Goal: Task Accomplishment & Management: Use online tool/utility

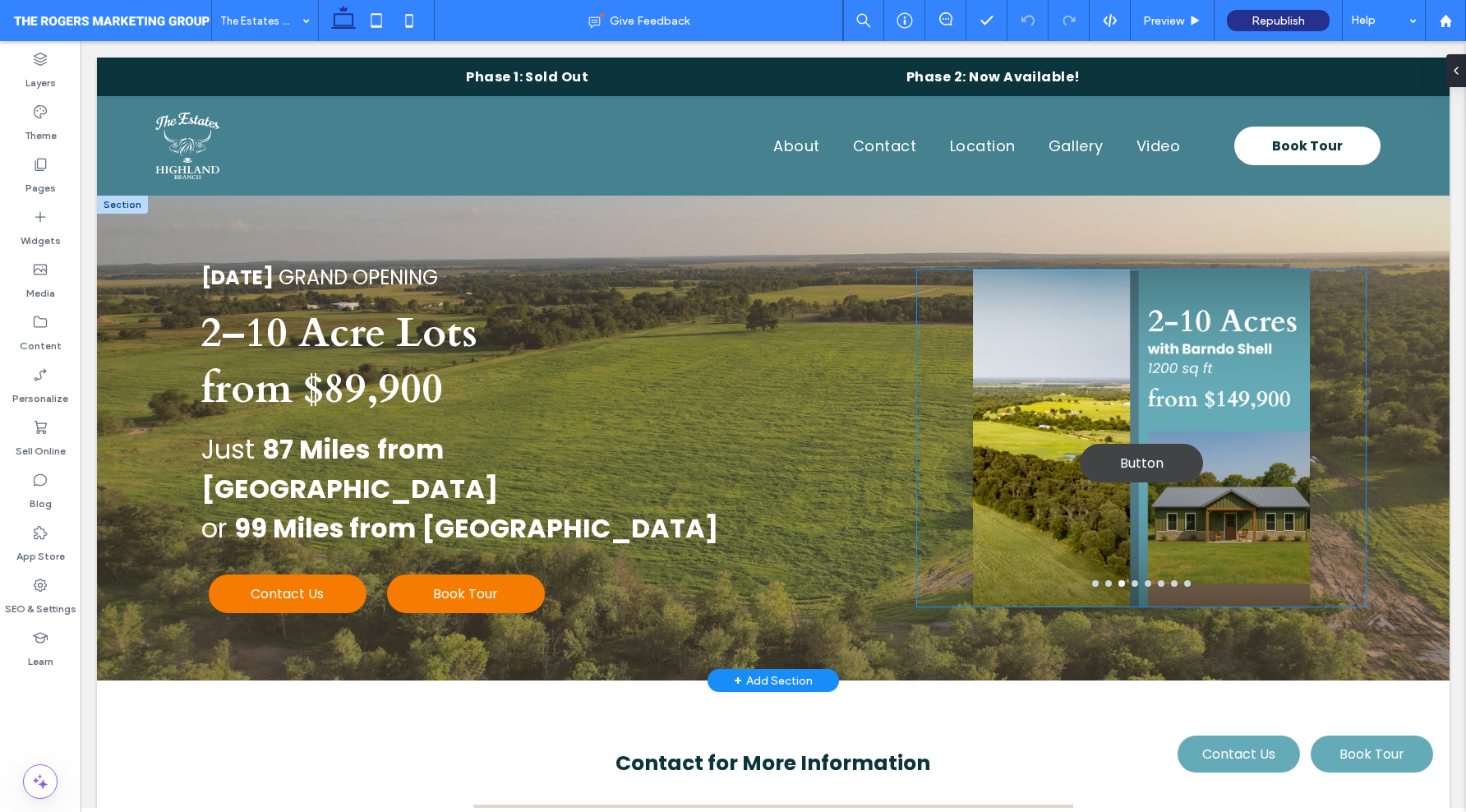
click at [1085, 457] on link "Button" at bounding box center [1141, 463] width 124 height 38
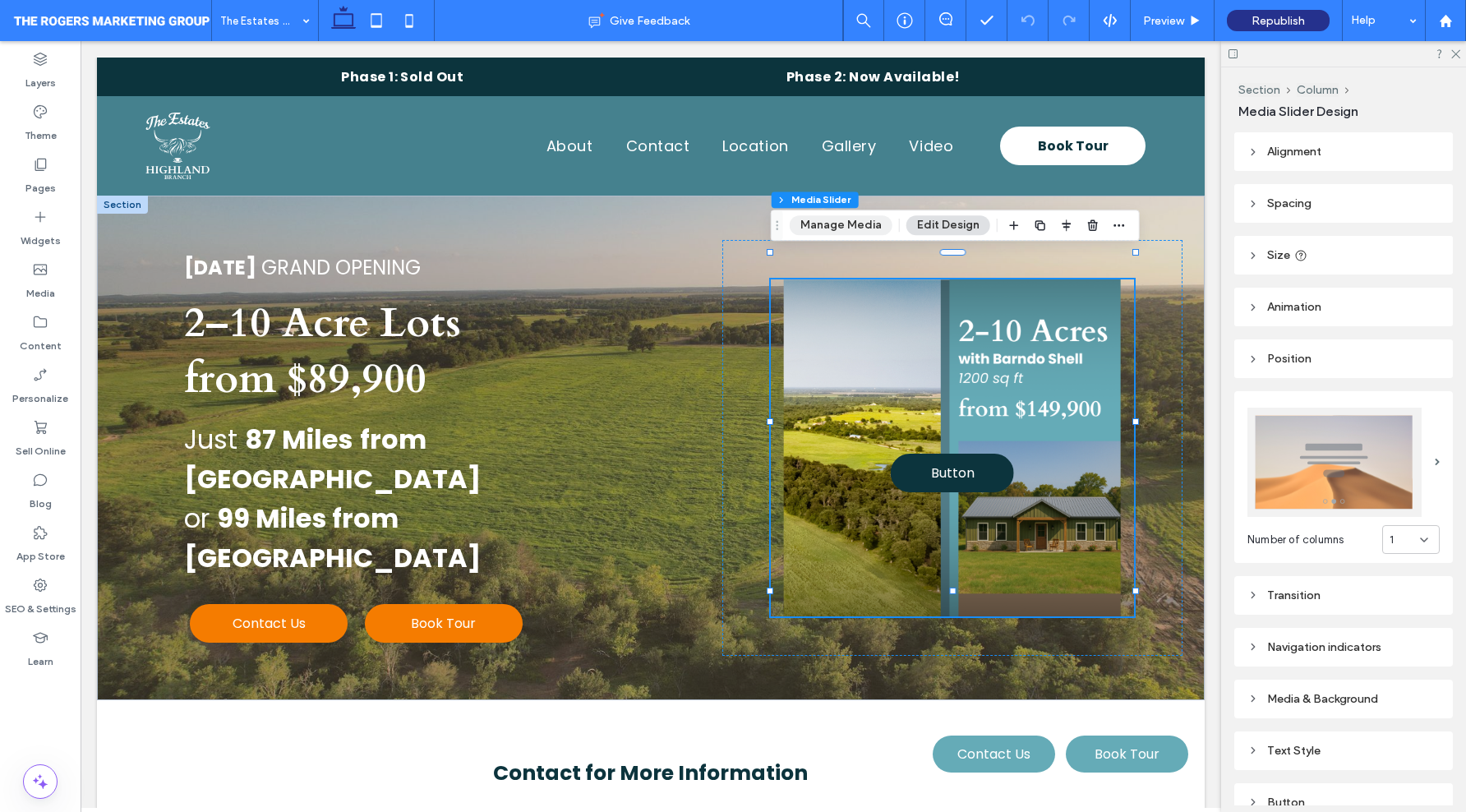
click at [826, 221] on button "Manage Media" at bounding box center [841, 225] width 103 height 20
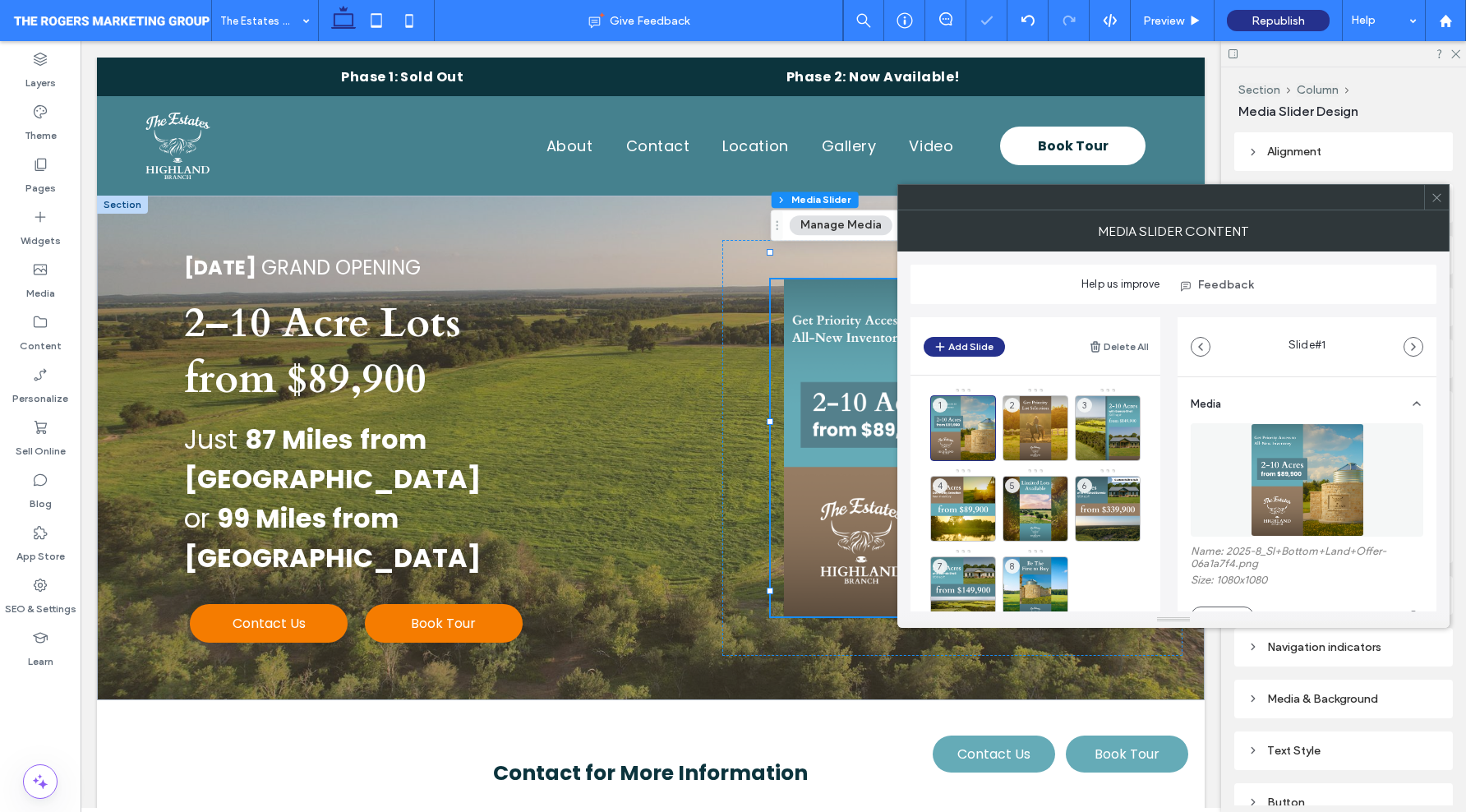
scroll to position [300, 0]
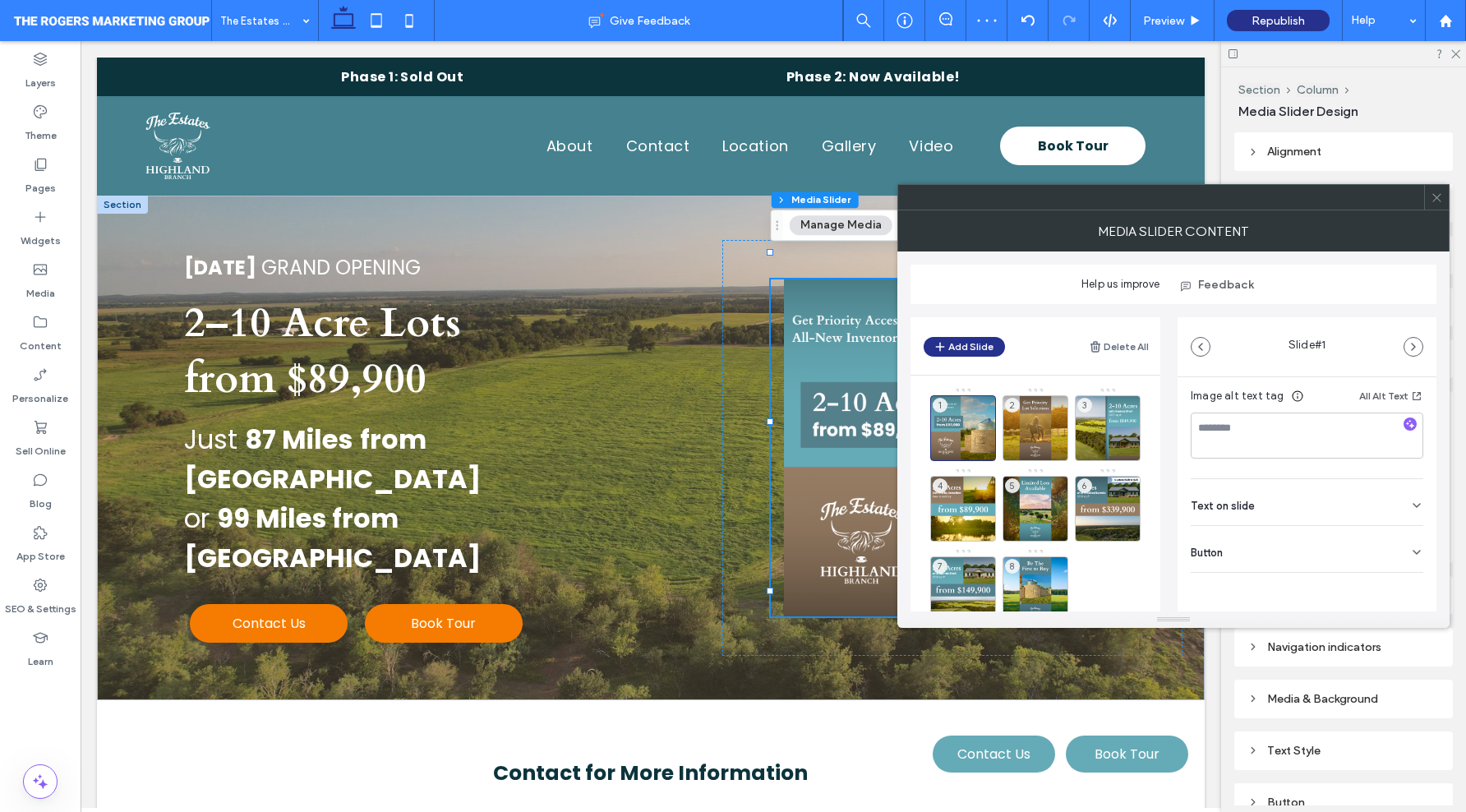
click at [1277, 542] on div "Button" at bounding box center [1307, 549] width 233 height 46
click at [1405, 511] on icon at bounding box center [1408, 508] width 14 height 14
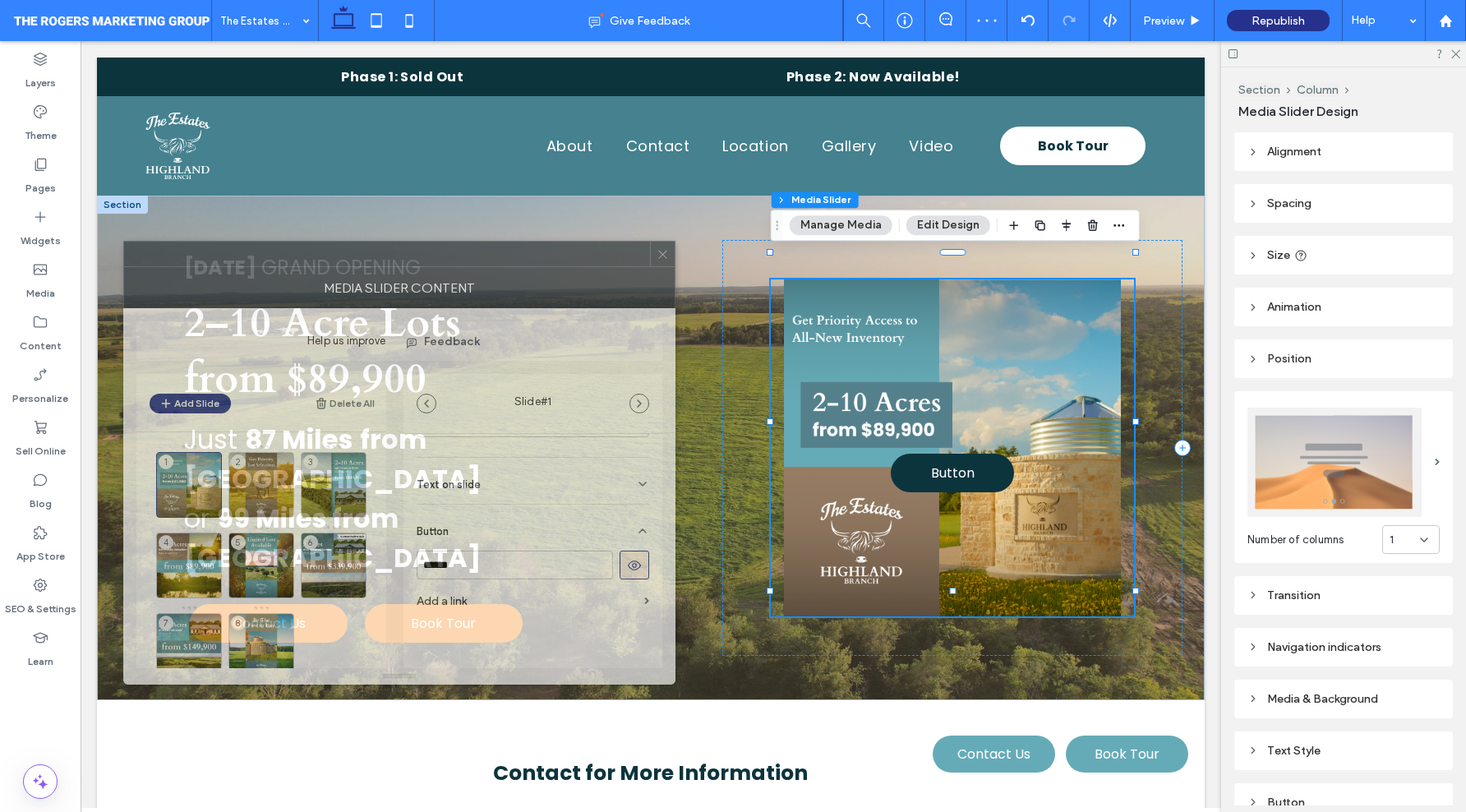
drag, startPoint x: 1209, startPoint y: 201, endPoint x: 425, endPoint y: 256, distance: 785.9
click at [425, 256] on div at bounding box center [387, 254] width 526 height 25
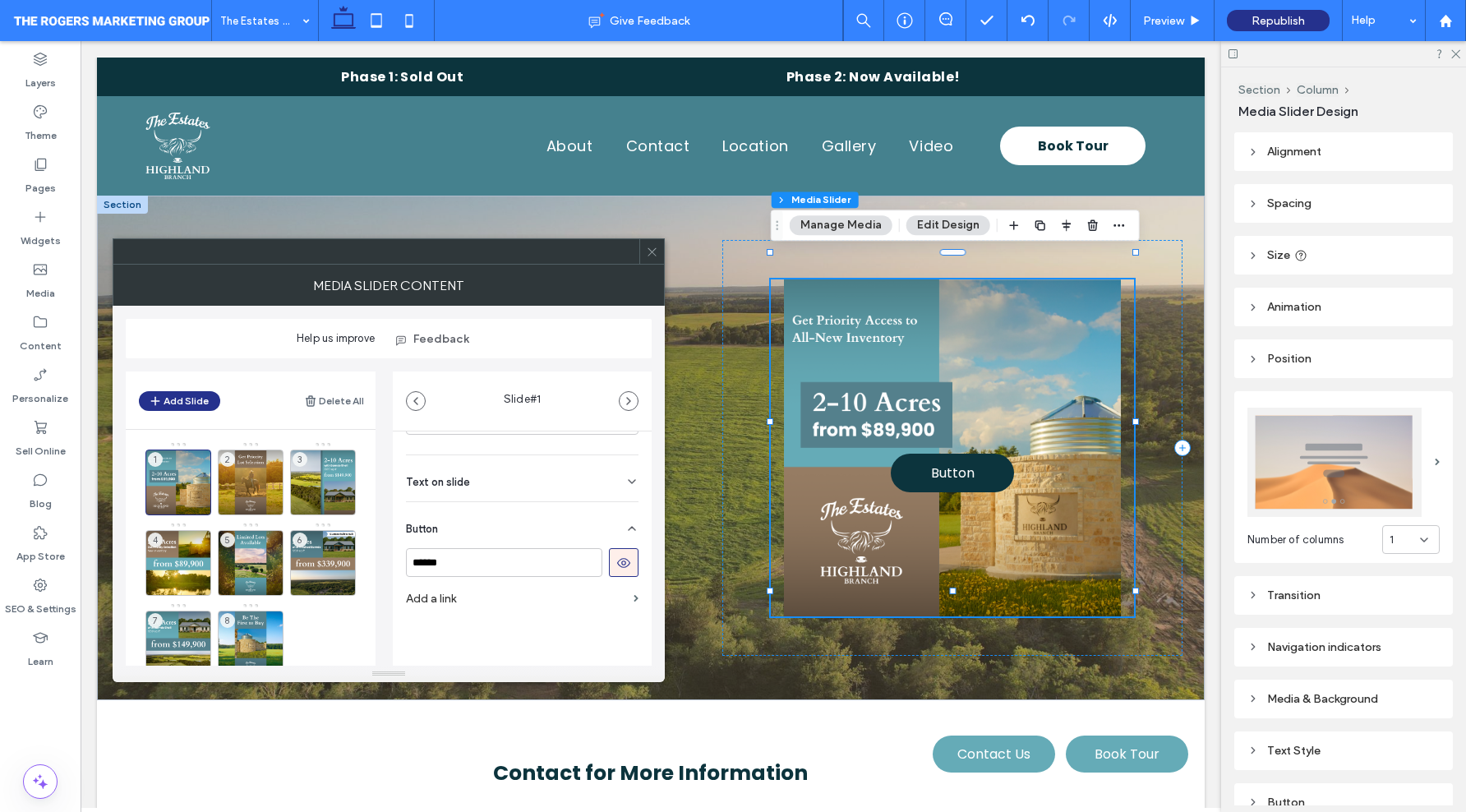
click at [616, 562] on icon at bounding box center [623, 562] width 14 height 14
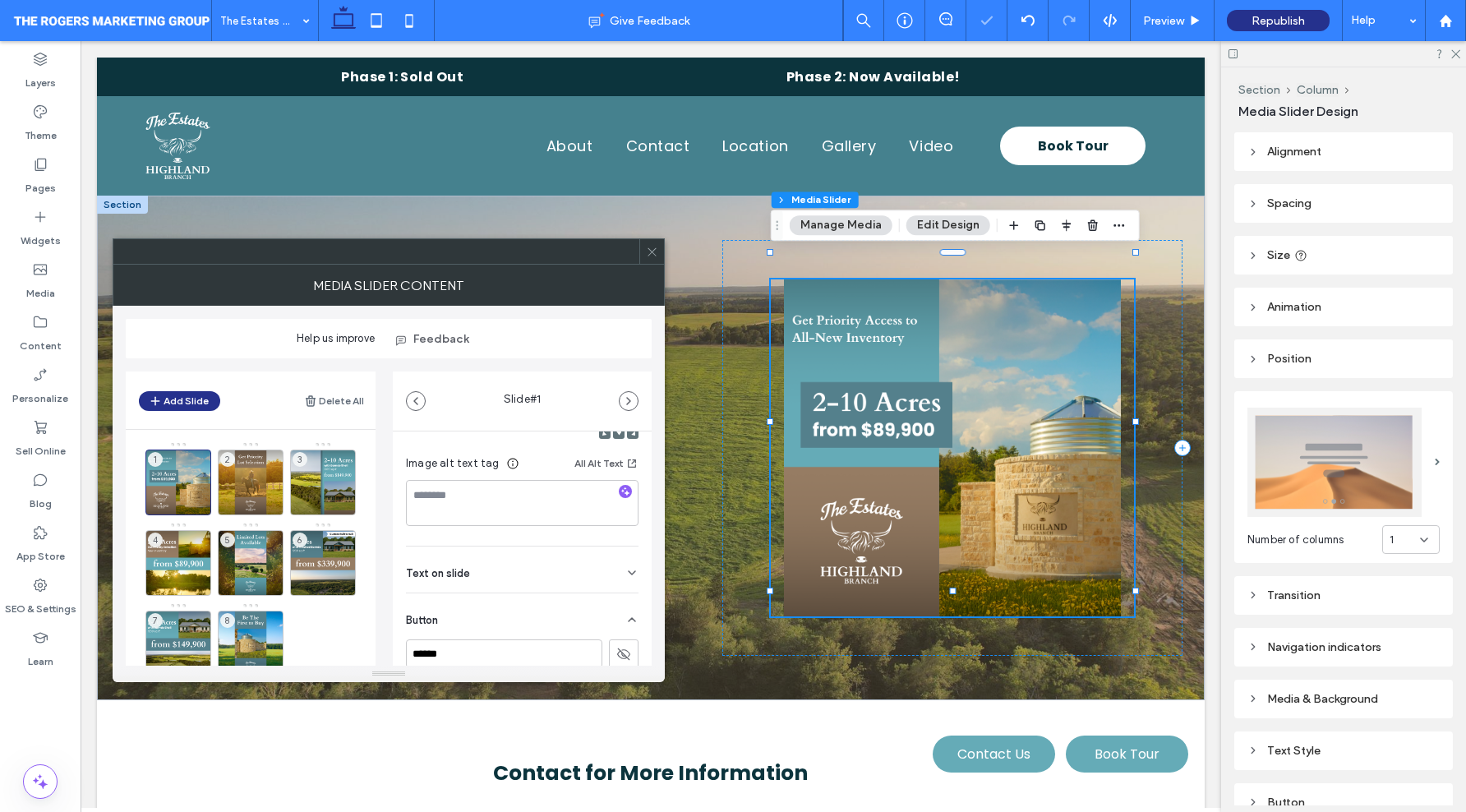
scroll to position [220, 0]
click at [616, 618] on icon at bounding box center [623, 617] width 14 height 14
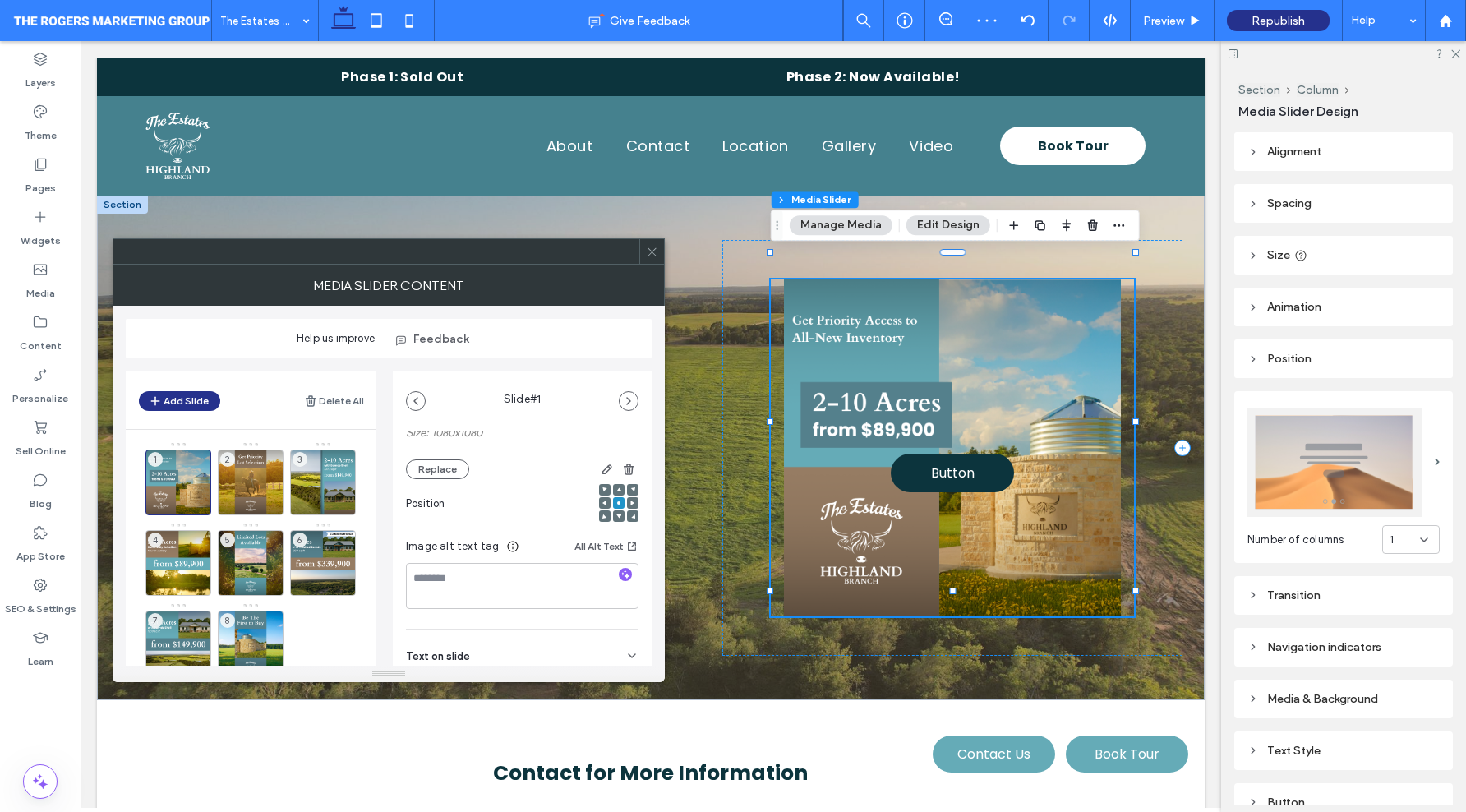
scroll to position [196, 0]
click at [616, 522] on use at bounding box center [619, 521] width 5 height 4
click at [616, 493] on span at bounding box center [619, 495] width 5 height 12
click at [616, 521] on icon at bounding box center [619, 521] width 5 height 5
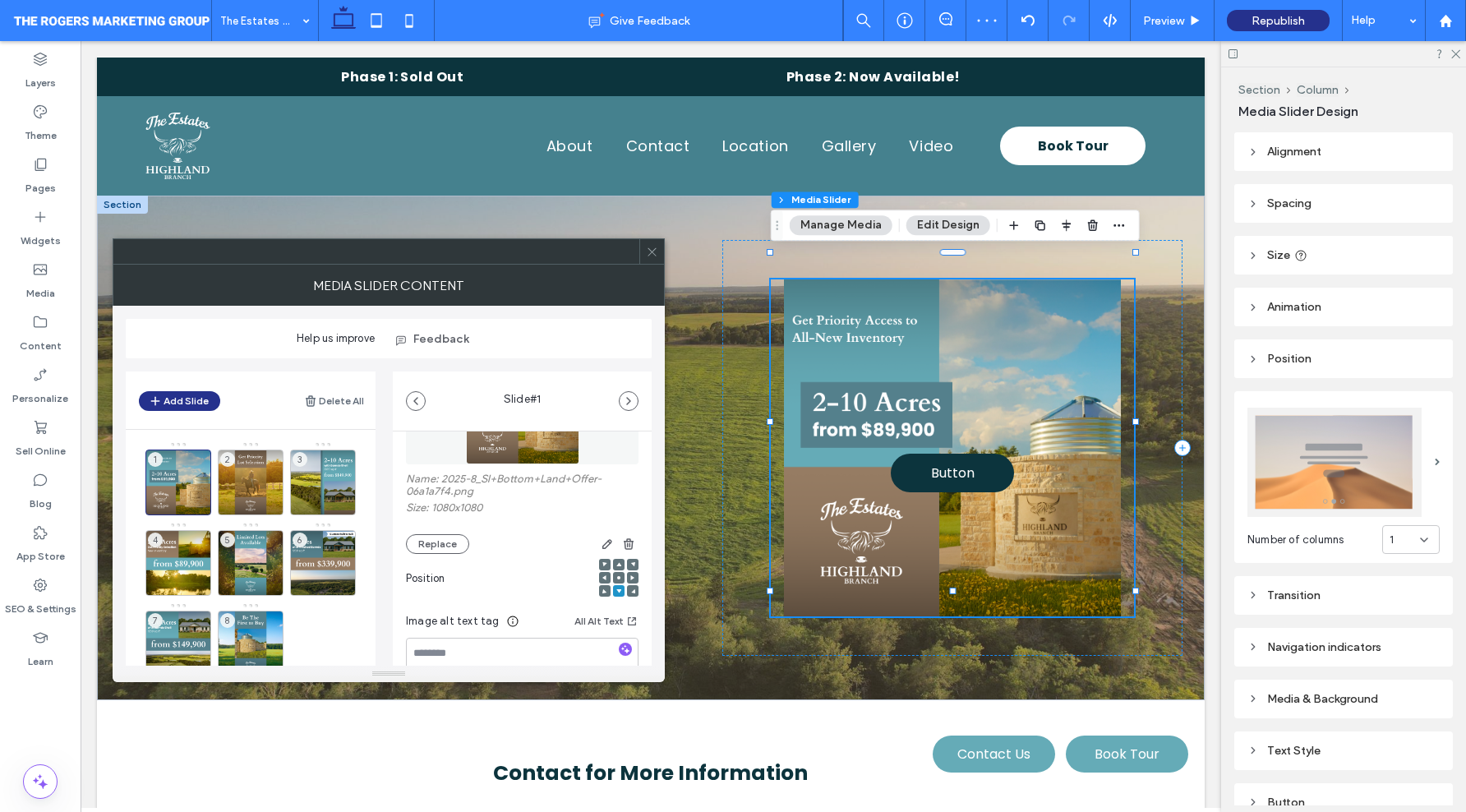
scroll to position [189, 0]
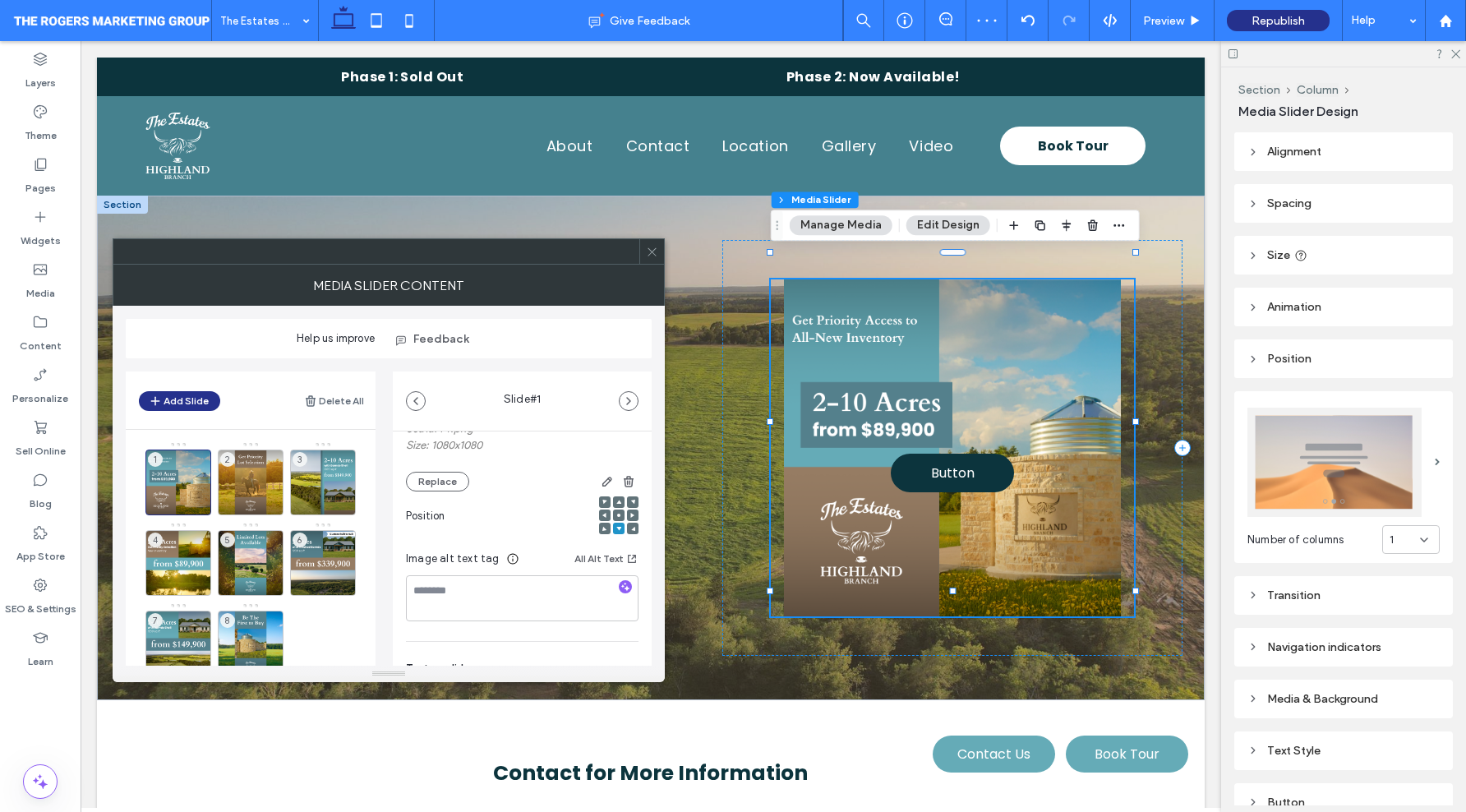
click at [616, 516] on icon at bounding box center [619, 515] width 5 height 5
click at [521, 607] on label "Add a link" at bounding box center [516, 599] width 221 height 31
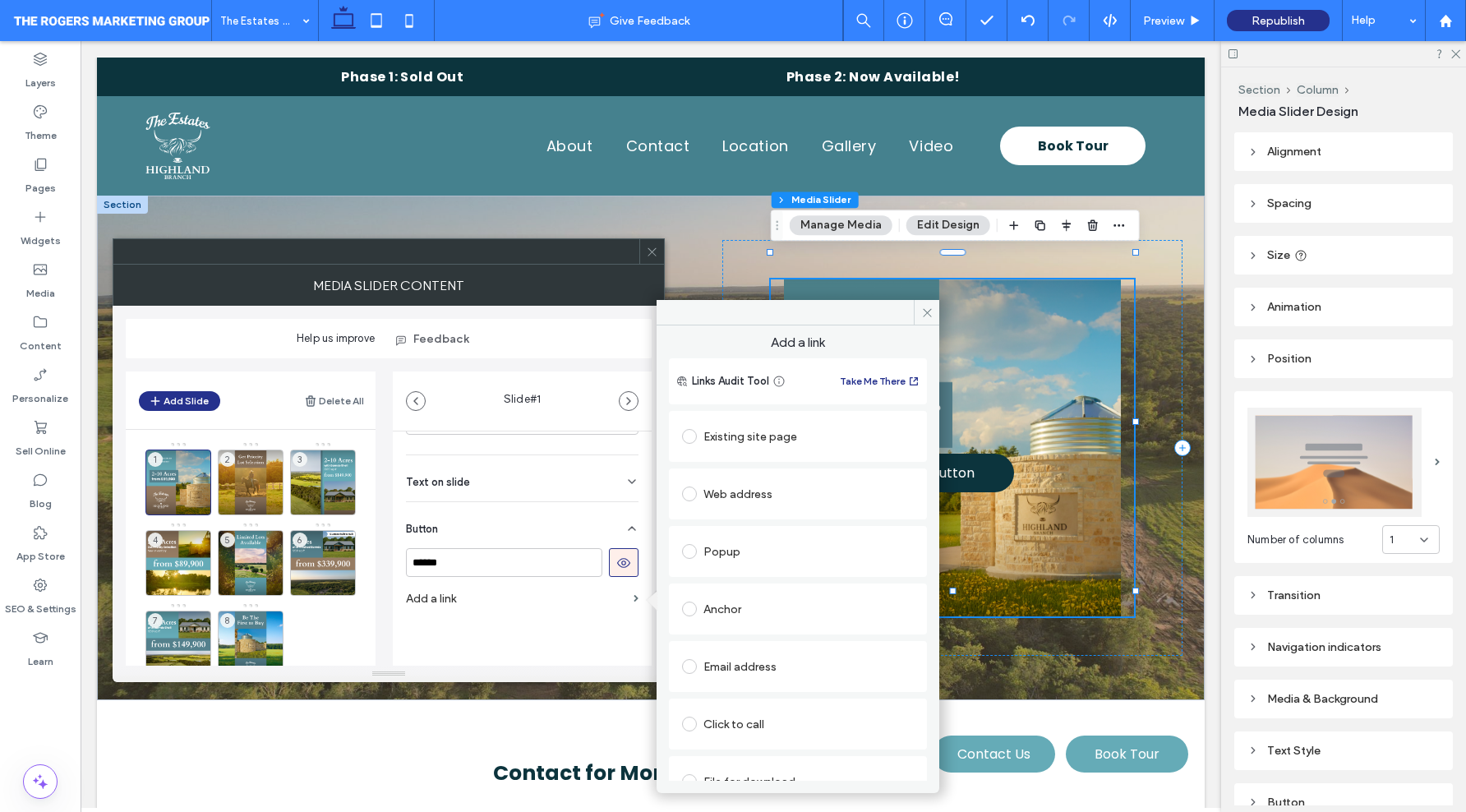
click at [528, 602] on label "Add a link" at bounding box center [516, 599] width 221 height 31
click at [592, 480] on div "Text on slide" at bounding box center [522, 478] width 233 height 46
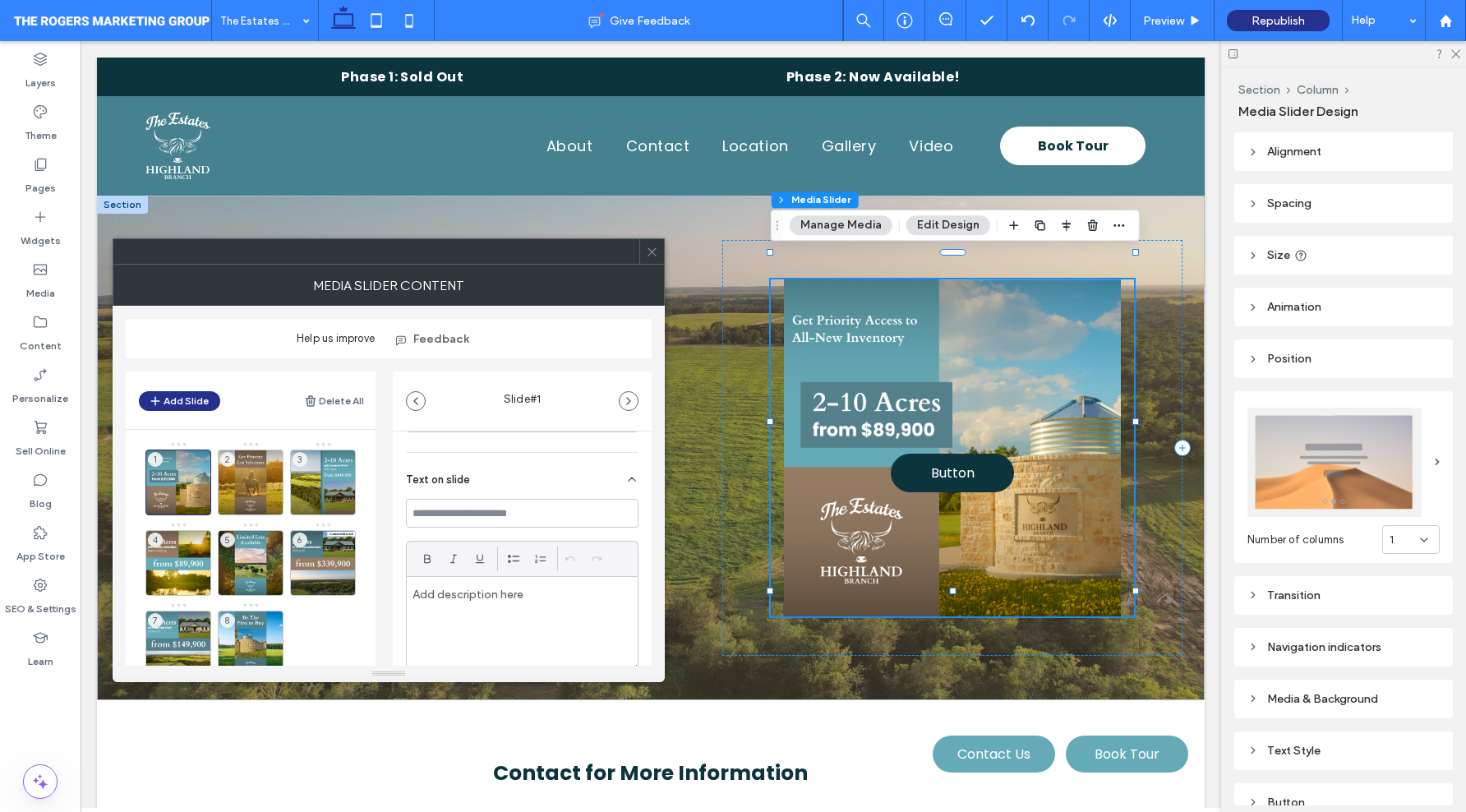
click at [612, 487] on div "Text on slide" at bounding box center [522, 475] width 233 height 46
click at [590, 597] on label "Add a link" at bounding box center [516, 599] width 221 height 31
click at [616, 558] on icon at bounding box center [623, 562] width 14 height 14
click at [541, 558] on input "******" at bounding box center [504, 562] width 196 height 29
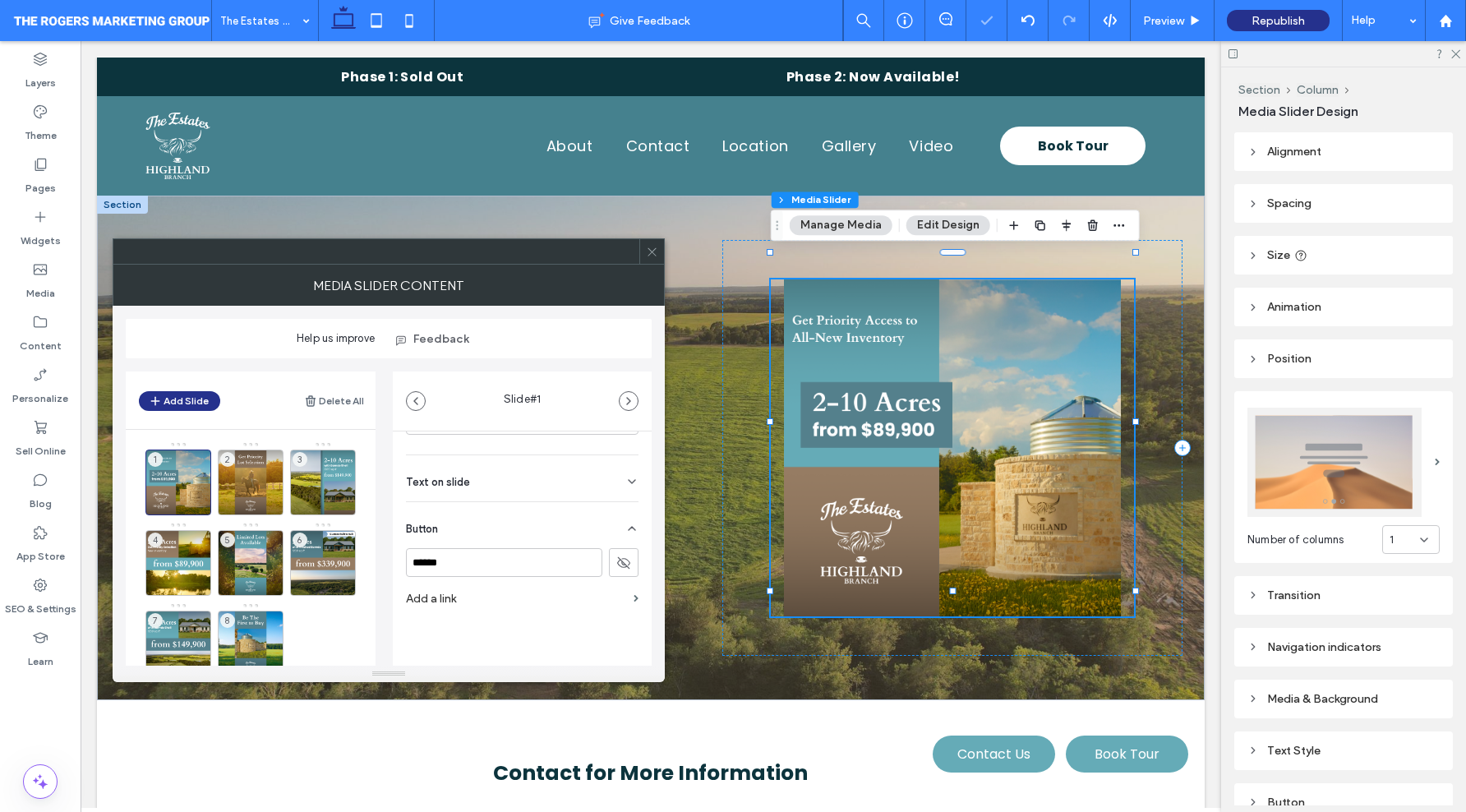
click at [609, 558] on button at bounding box center [624, 562] width 30 height 29
click at [538, 558] on input "******" at bounding box center [504, 562] width 196 height 29
click at [618, 564] on use at bounding box center [623, 563] width 13 height 10
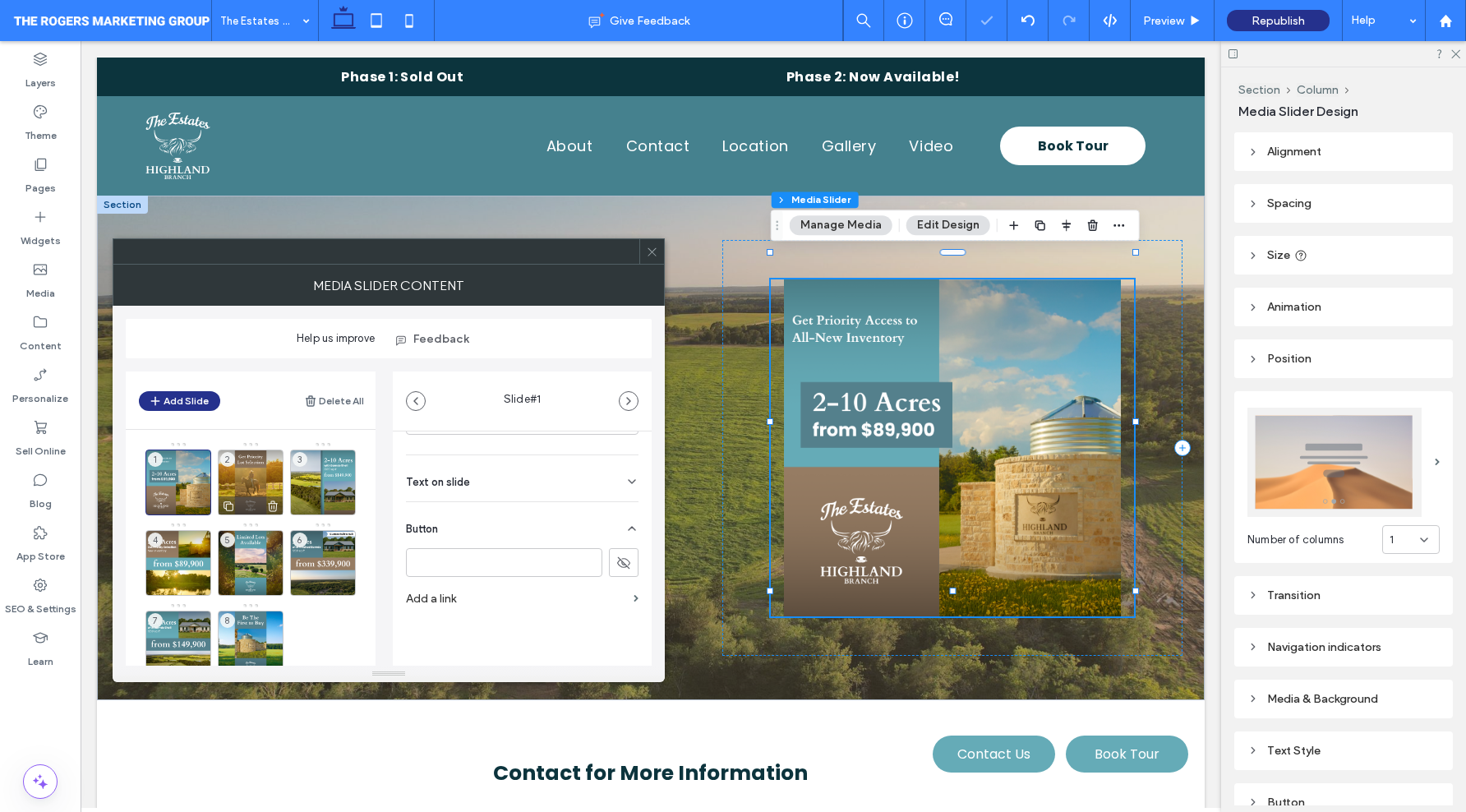
click at [255, 471] on div "2" at bounding box center [251, 481] width 66 height 66
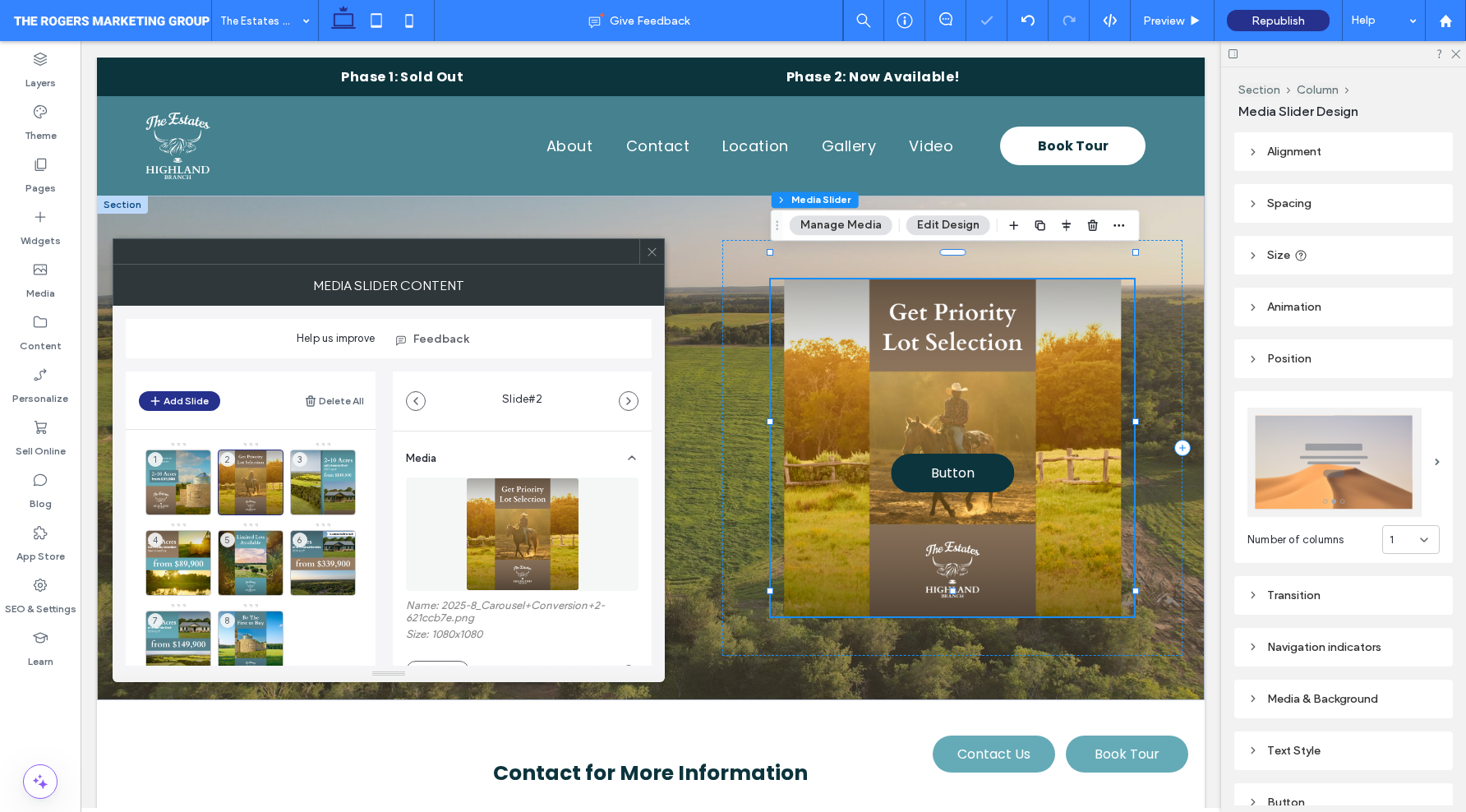
scroll to position [300, 0]
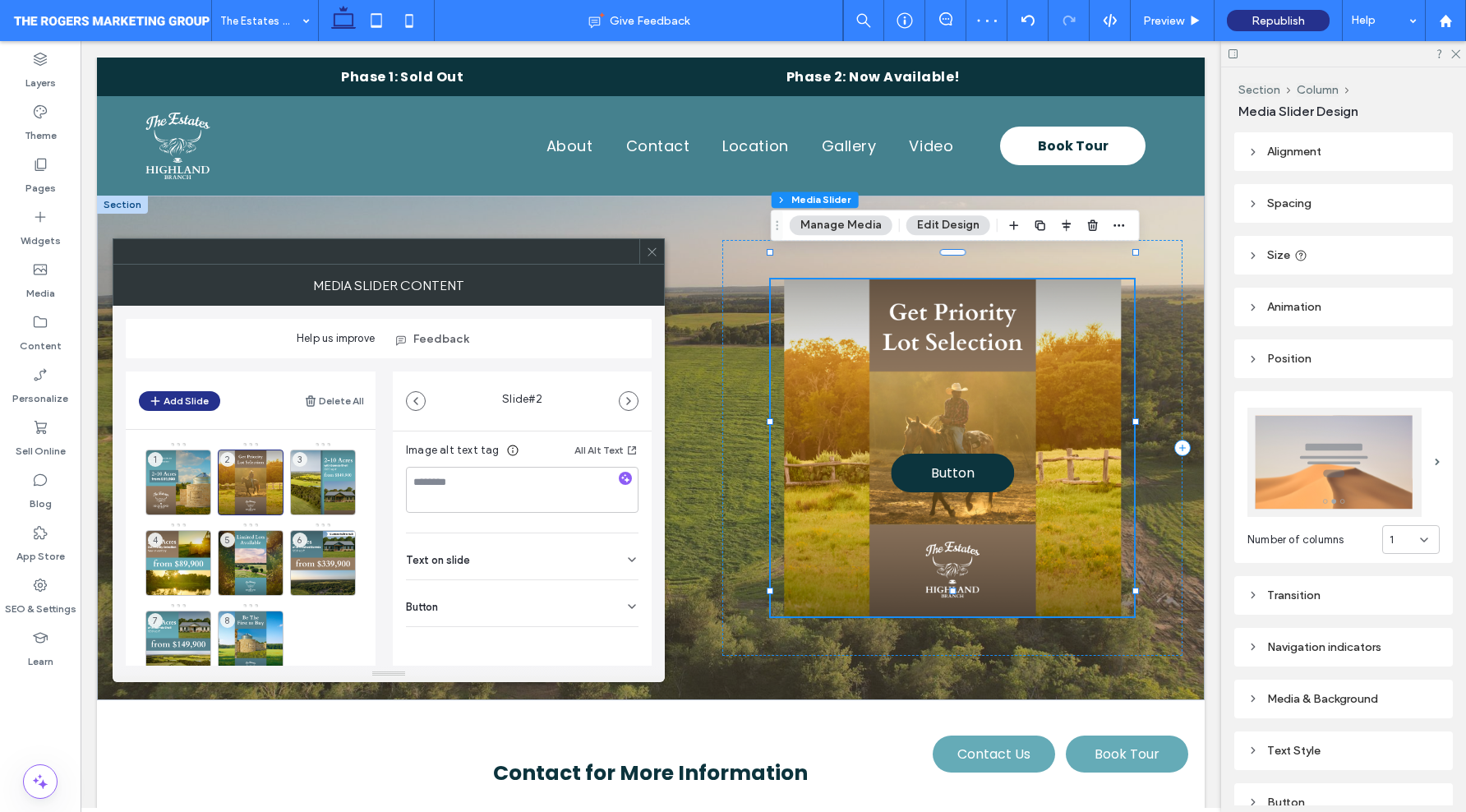
click at [564, 608] on div "Button" at bounding box center [522, 603] width 233 height 46
click at [617, 559] on use at bounding box center [623, 563] width 13 height 10
click at [326, 487] on div "3" at bounding box center [322, 481] width 66 height 66
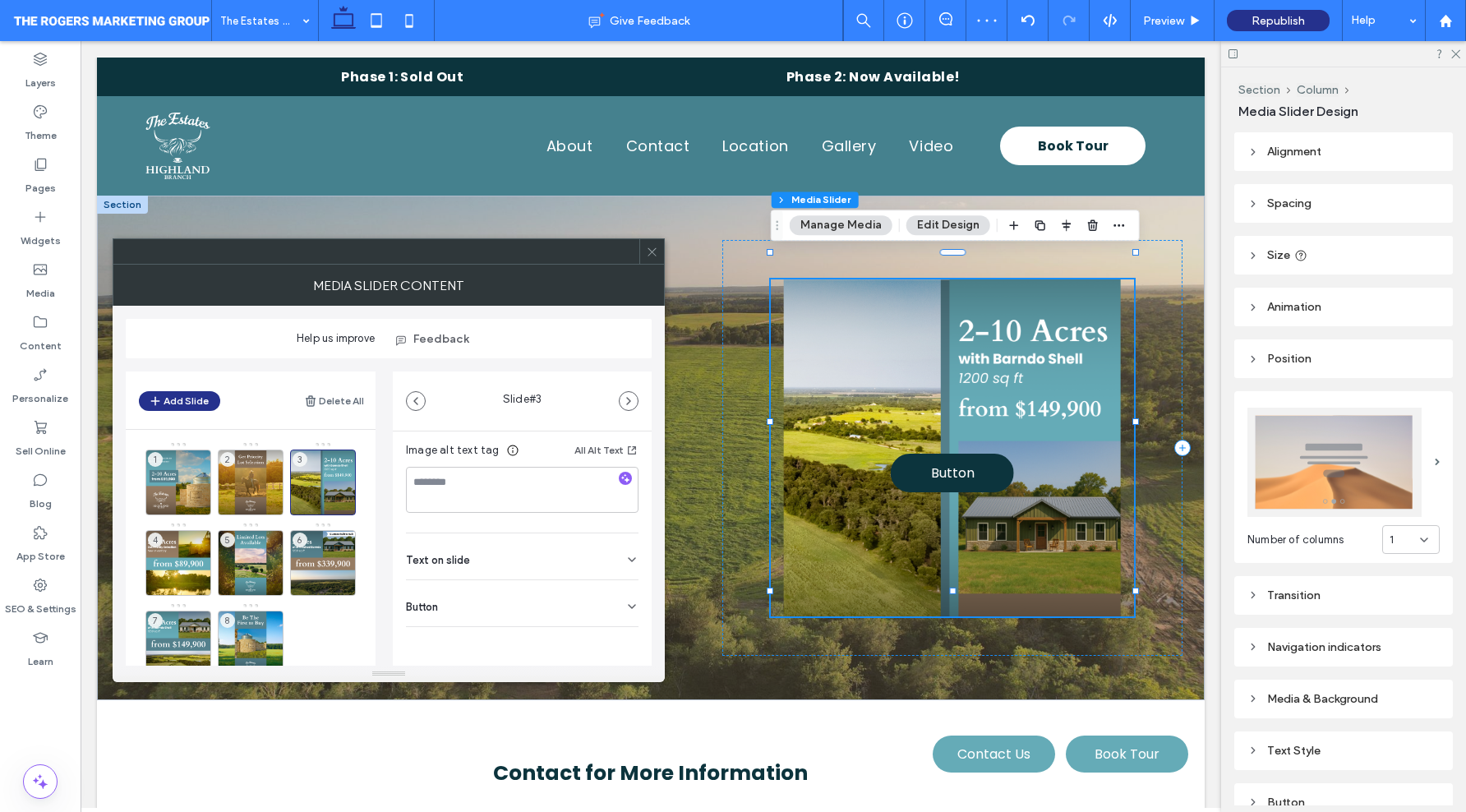
click at [603, 598] on div "Button" at bounding box center [522, 603] width 233 height 46
click at [617, 640] on use at bounding box center [623, 638] width 13 height 10
click at [188, 563] on div "4" at bounding box center [178, 562] width 66 height 66
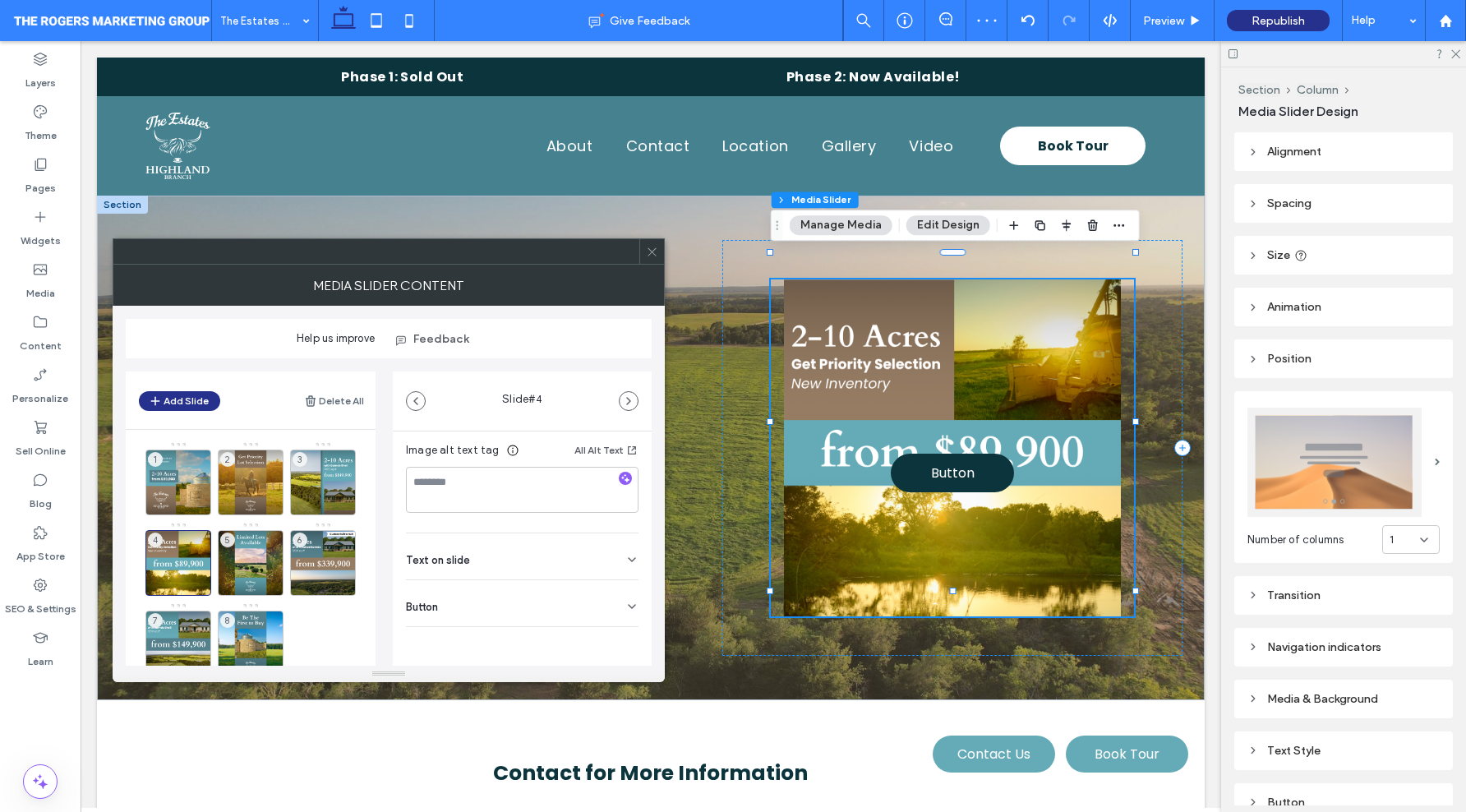
click at [592, 612] on div "Button" at bounding box center [522, 603] width 233 height 46
click at [616, 633] on icon at bounding box center [623, 638] width 14 height 14
click at [239, 556] on div "5" at bounding box center [251, 562] width 66 height 66
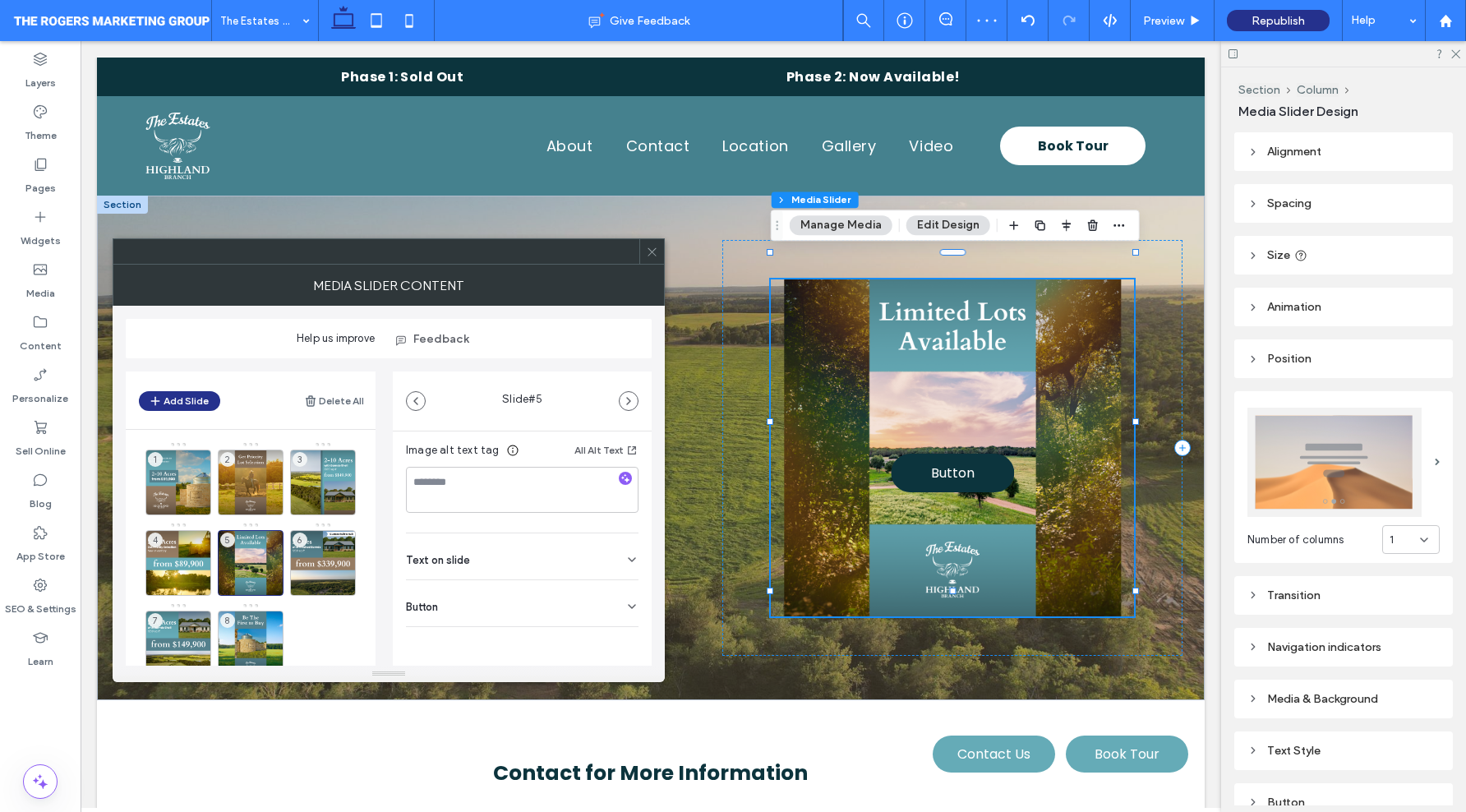
click at [629, 608] on use at bounding box center [632, 607] width 7 height 3
click at [618, 633] on icon at bounding box center [623, 638] width 14 height 14
click at [311, 562] on div "6" at bounding box center [322, 562] width 66 height 66
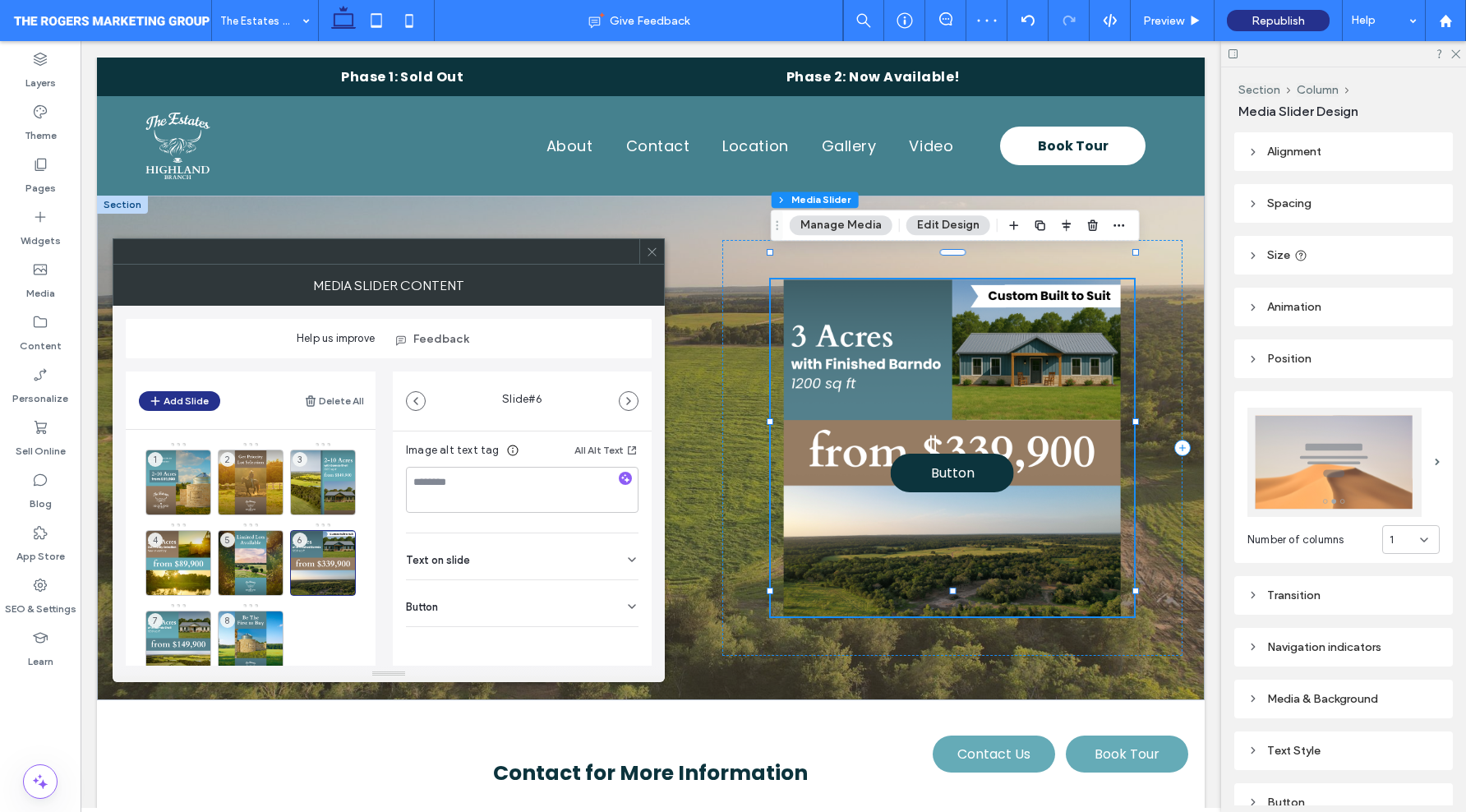
click at [612, 611] on div "Button" at bounding box center [522, 603] width 233 height 46
click at [616, 639] on icon at bounding box center [623, 639] width 14 height 14
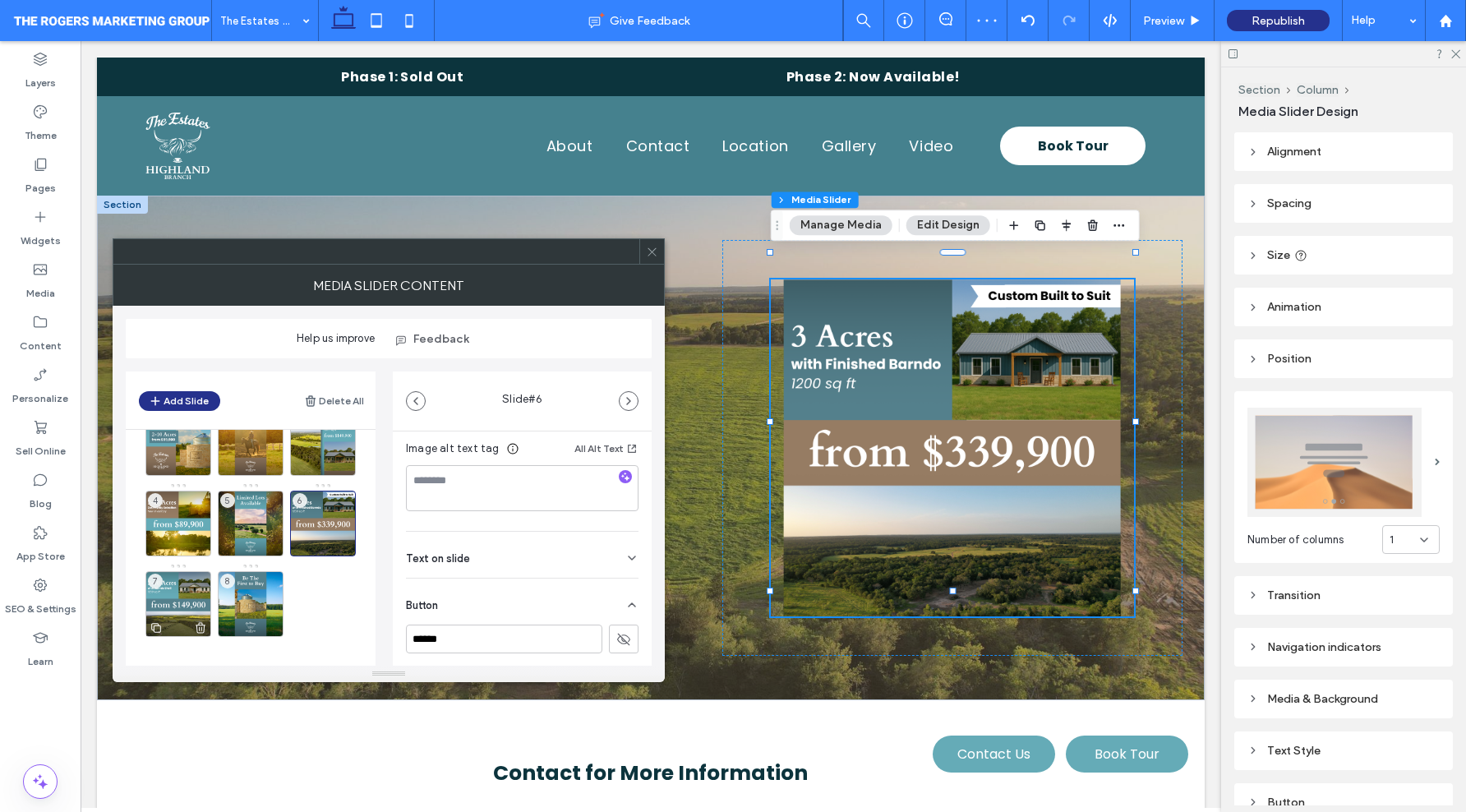
click at [184, 602] on div "7" at bounding box center [178, 603] width 66 height 66
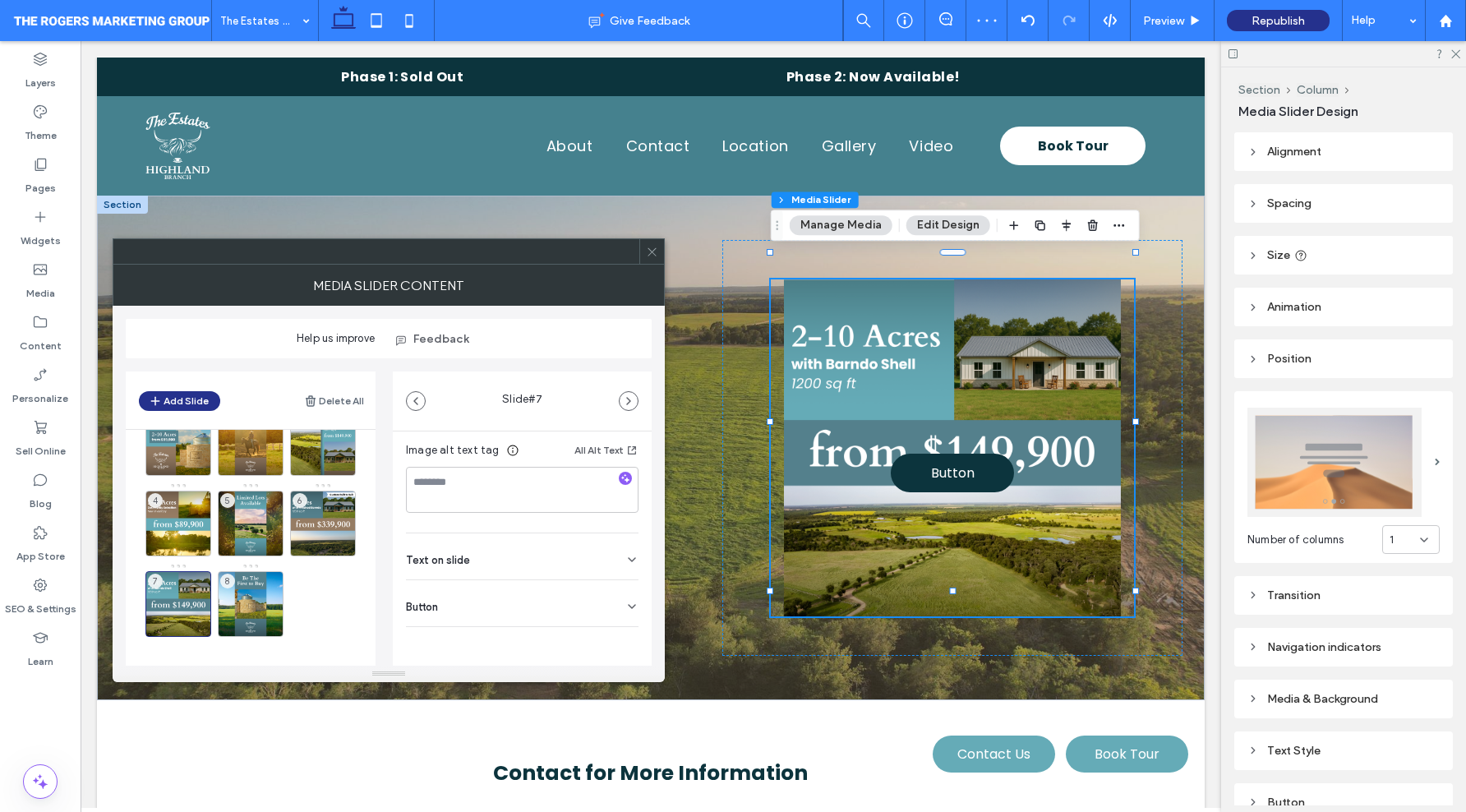
click at [610, 596] on div "Button" at bounding box center [522, 603] width 233 height 46
click at [616, 640] on icon at bounding box center [623, 638] width 14 height 14
click at [265, 599] on div "8" at bounding box center [251, 603] width 66 height 66
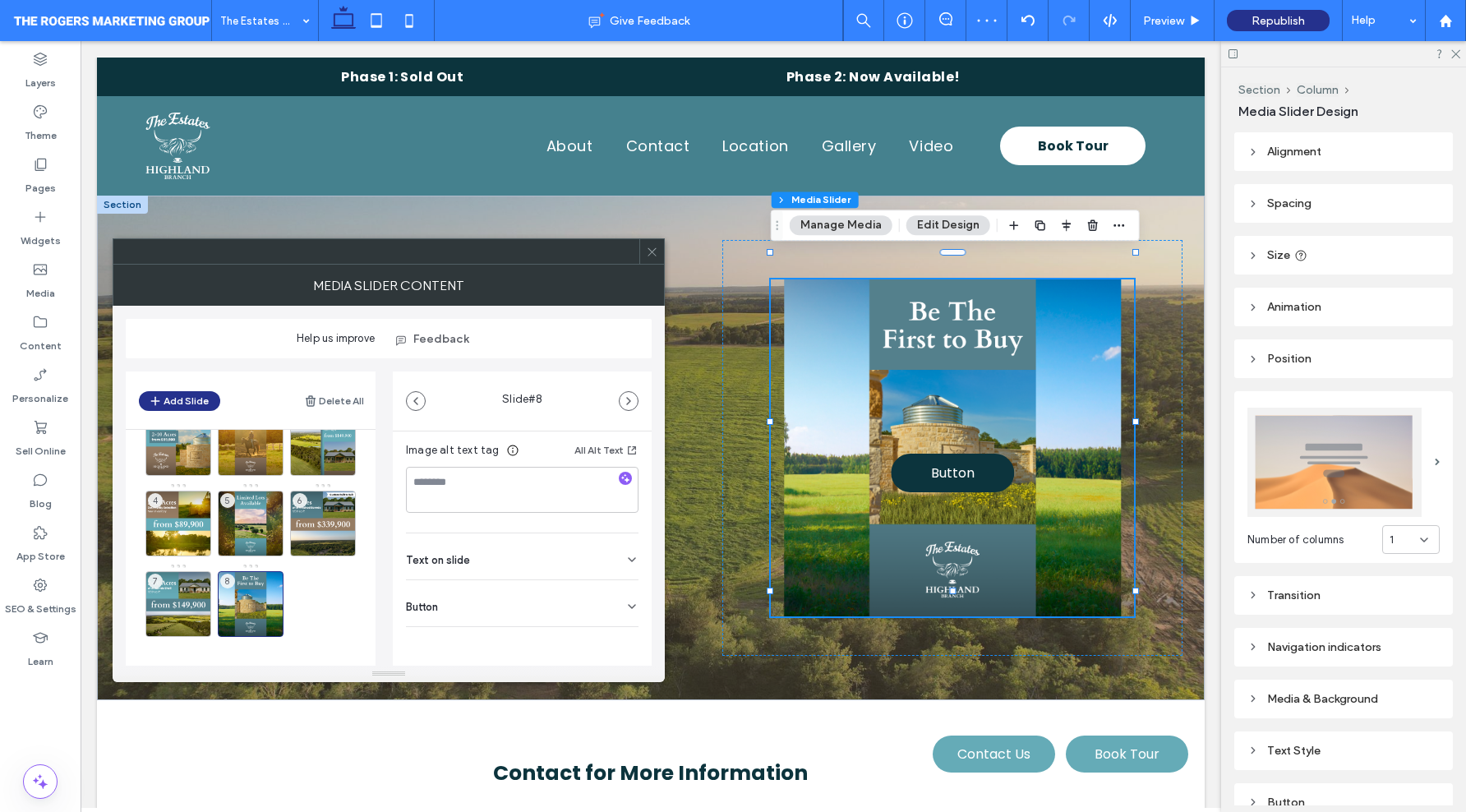
click at [575, 605] on div "Button" at bounding box center [522, 603] width 233 height 46
click at [616, 631] on button at bounding box center [624, 638] width 30 height 29
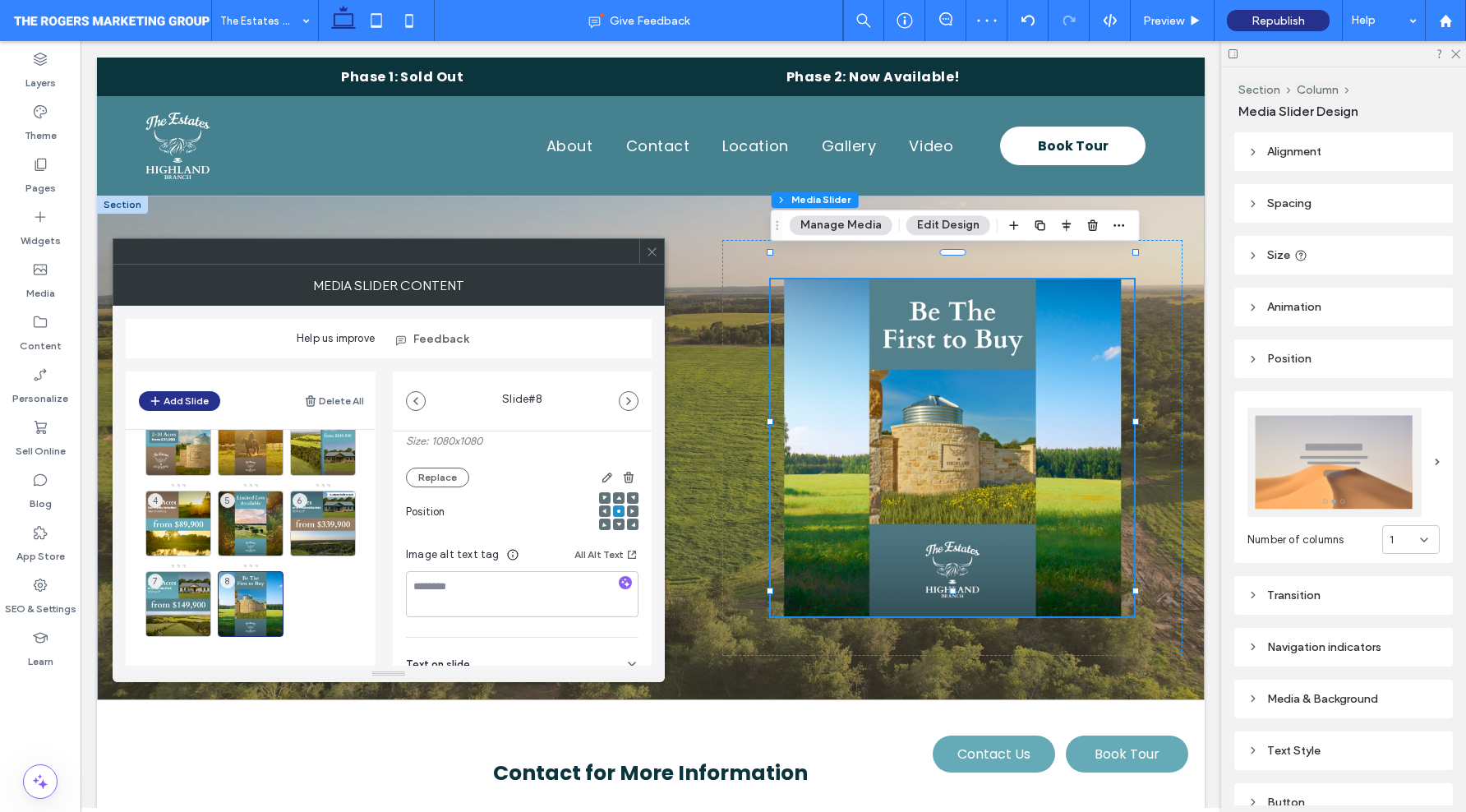
scroll to position [0, 0]
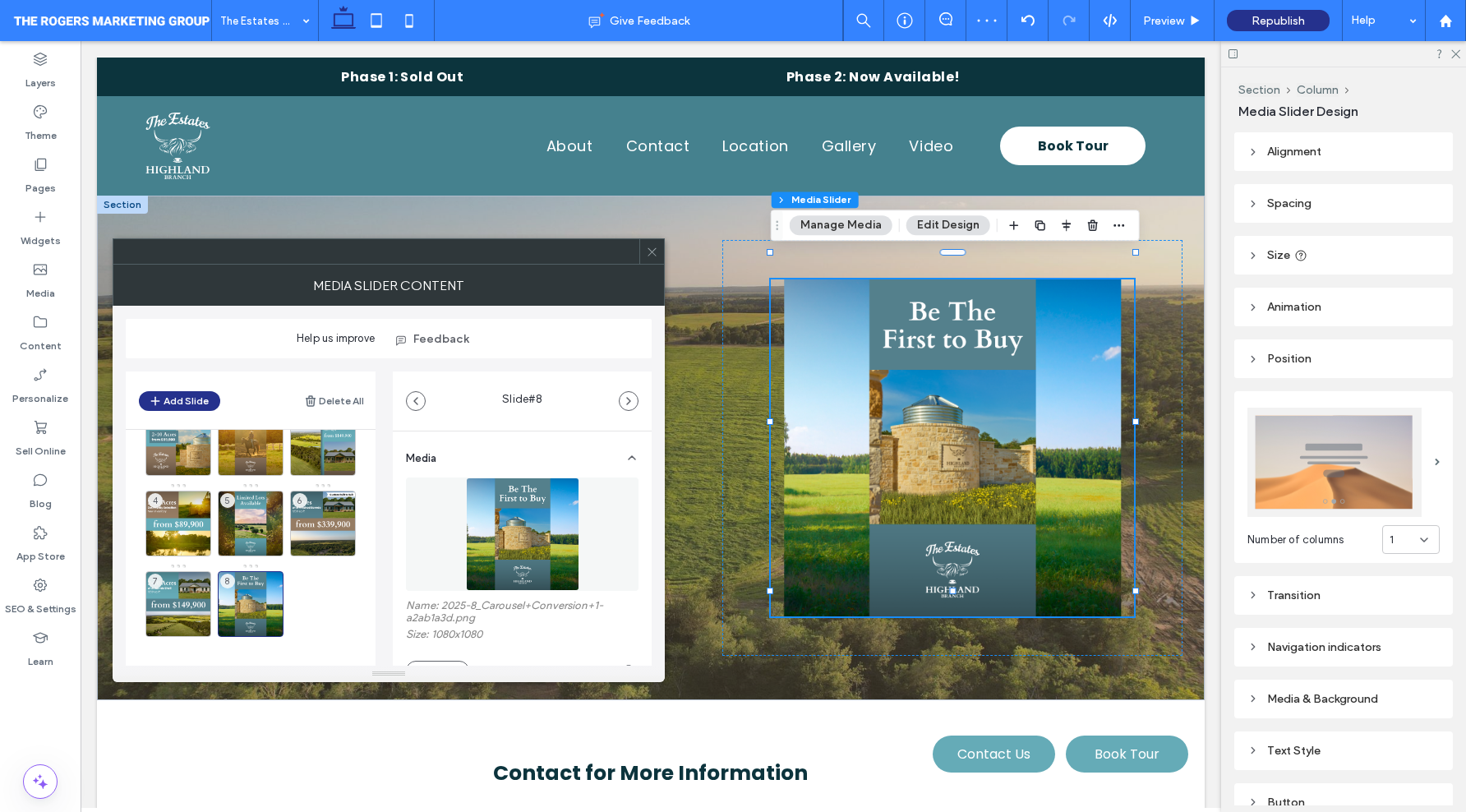
click at [649, 251] on icon at bounding box center [652, 251] width 12 height 12
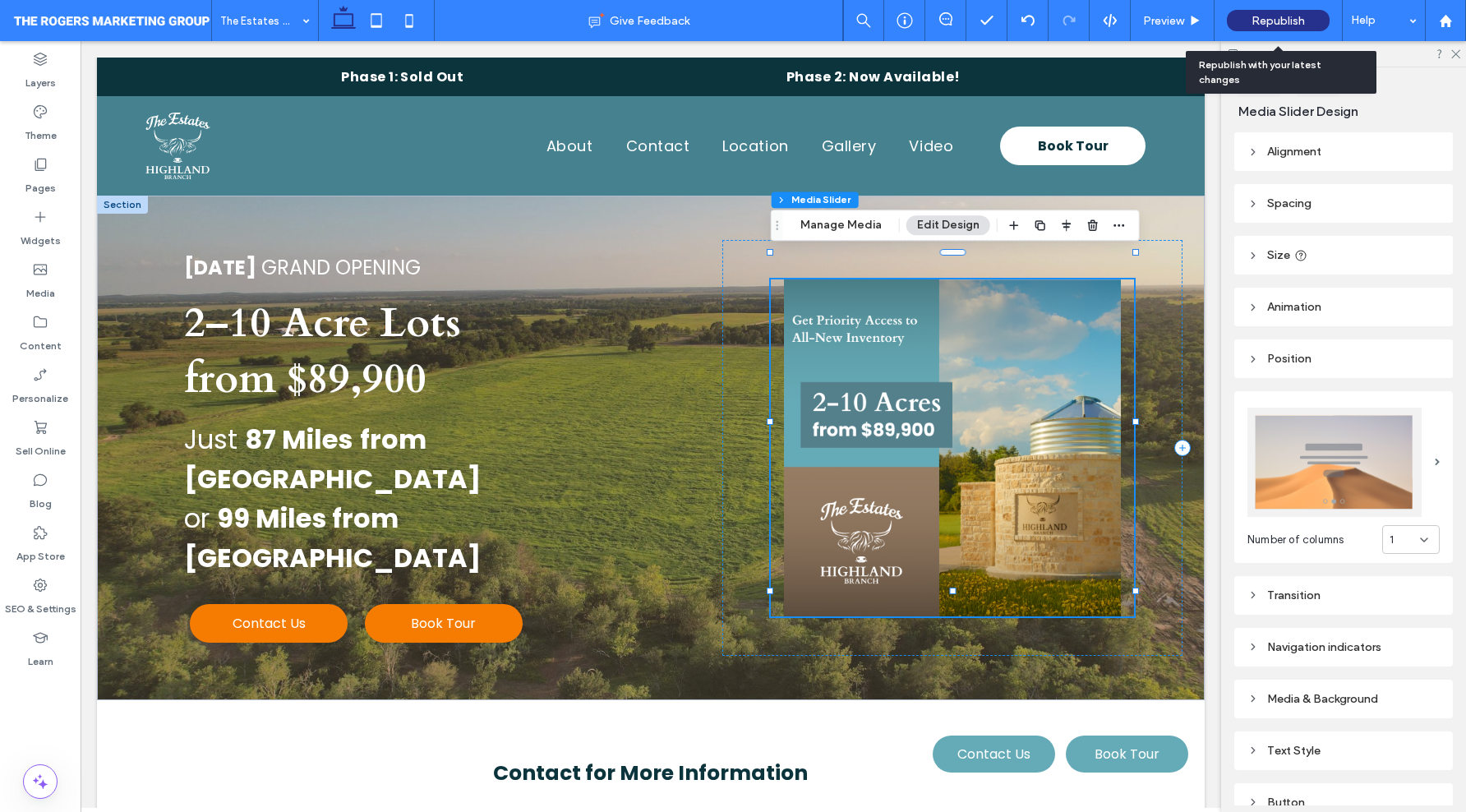
click at [1273, 20] on span "Republish" at bounding box center [1278, 20] width 54 height 14
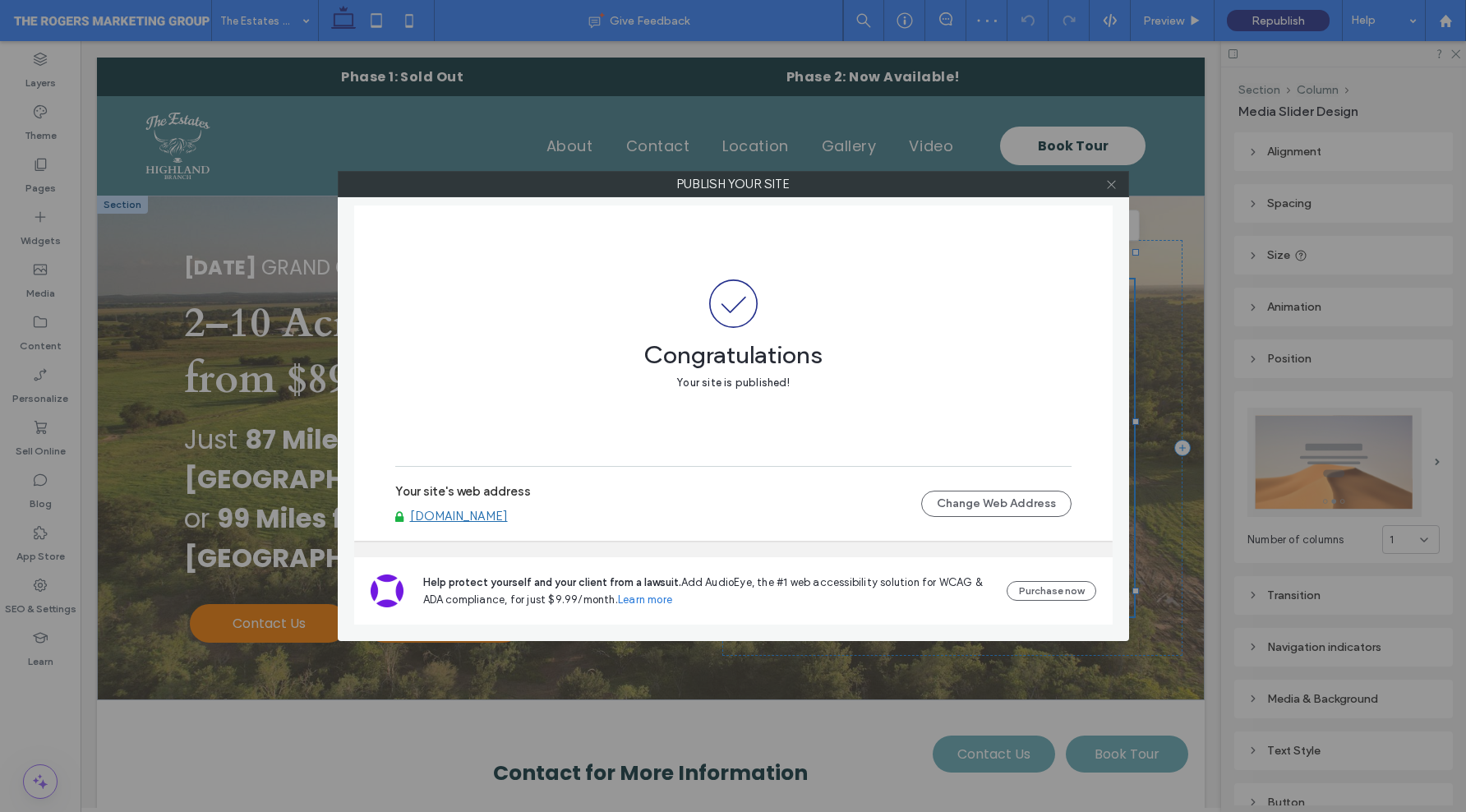
click at [1105, 186] on icon at bounding box center [1111, 184] width 12 height 12
